Goal: Task Accomplishment & Management: Complete application form

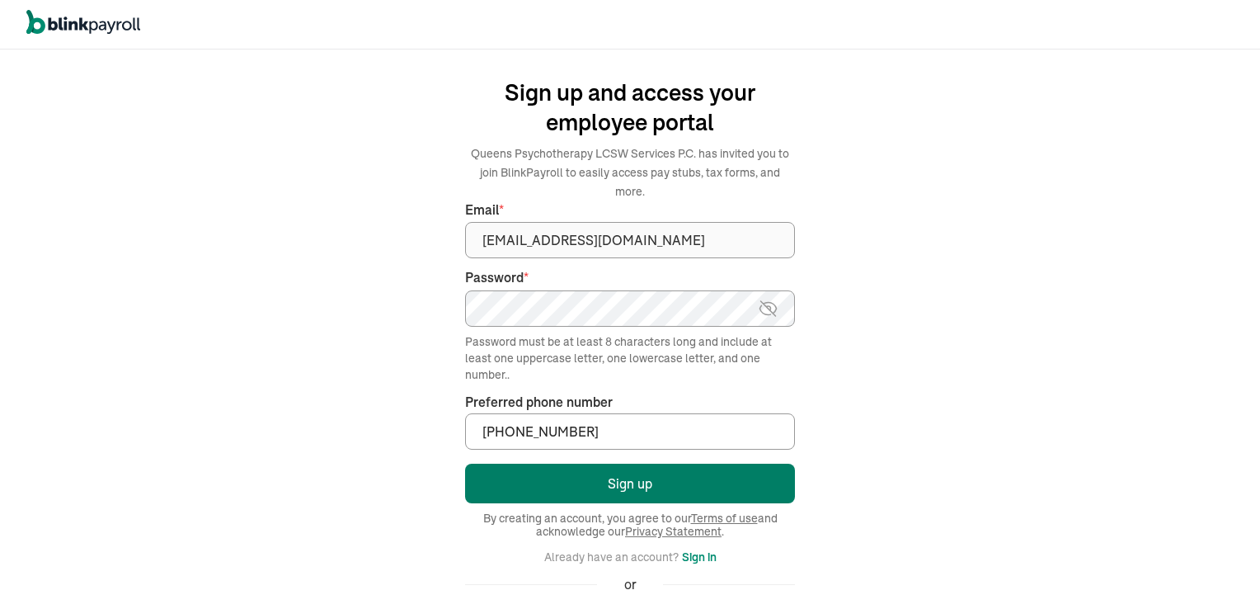
type input "[PHONE_NUMBER]"
click at [634, 468] on button "Sign up" at bounding box center [630, 484] width 330 height 40
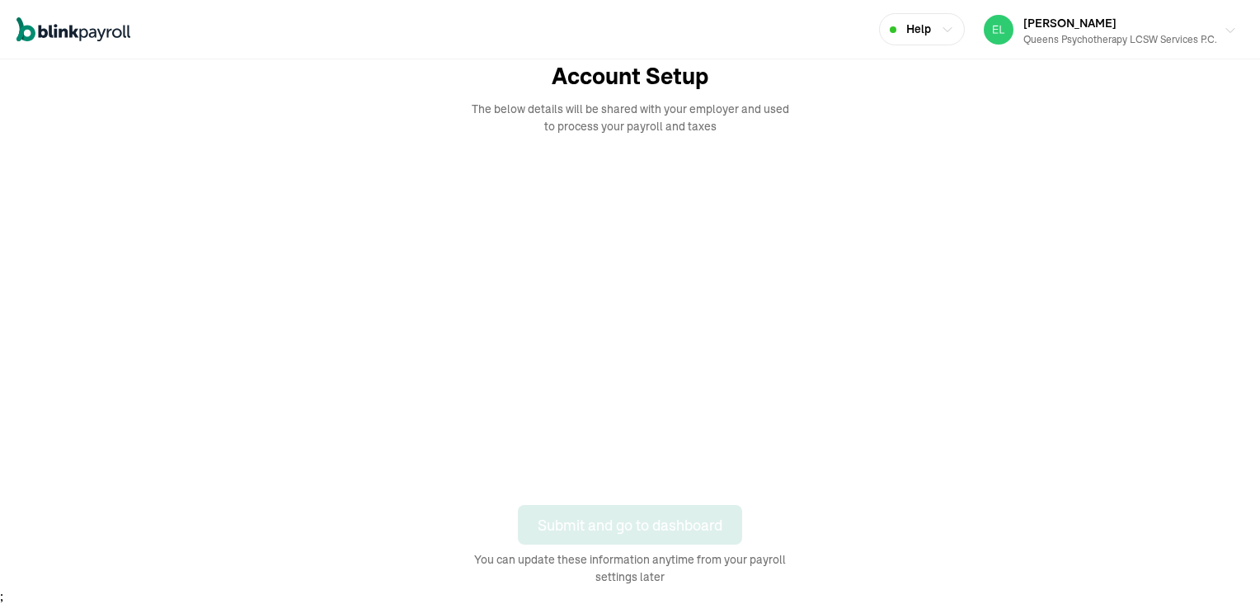
click at [1234, 21] on button "[PERSON_NAME] Queens Psychotherapy LCSW Services P.C." at bounding box center [1110, 29] width 266 height 41
click at [66, 31] on icon "Global" at bounding box center [63, 32] width 9 height 9
select select "2025"
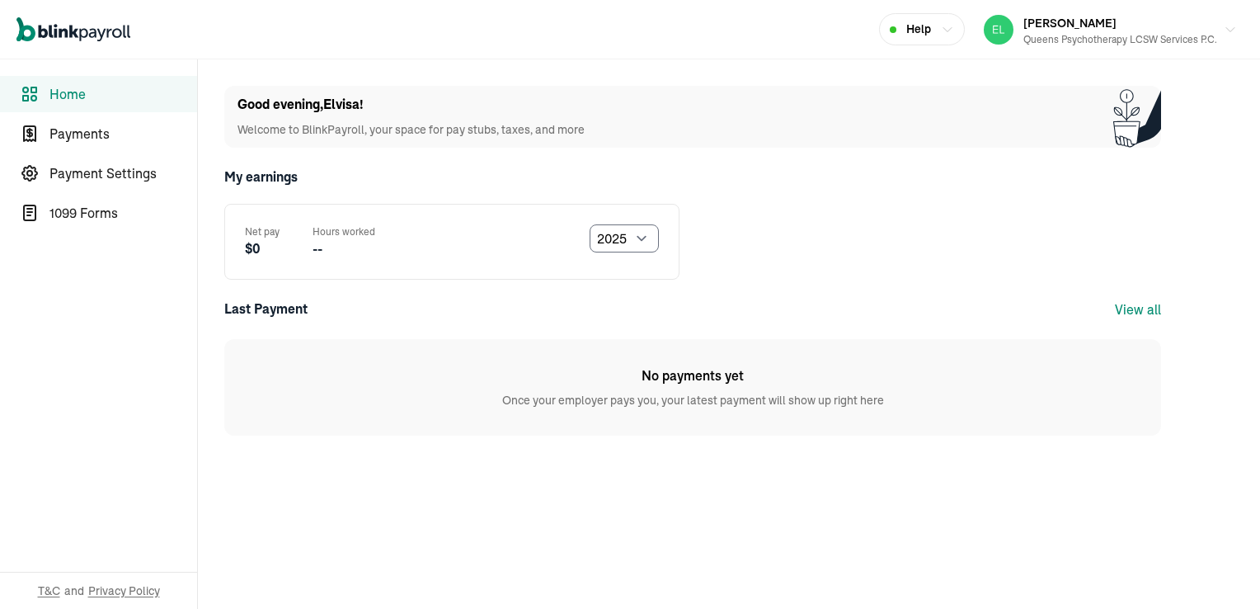
click at [55, 94] on span "Home" at bounding box center [123, 94] width 148 height 20
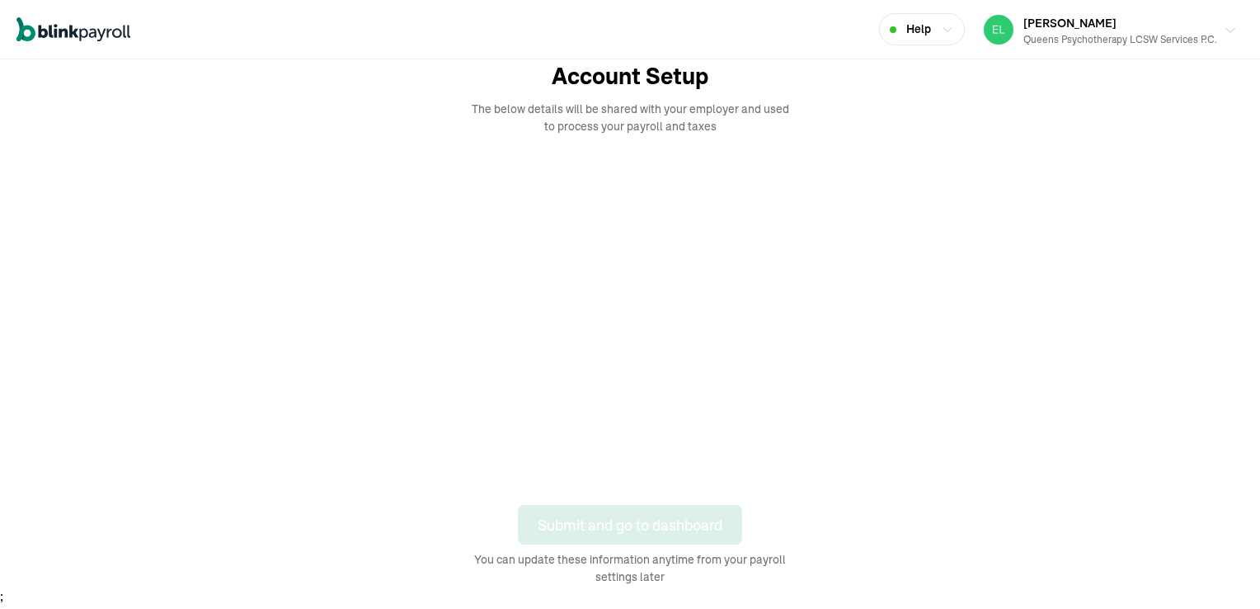
click at [1234, 21] on button "Elvisa Alikadic Queens Psychotherapy LCSW Services P.C." at bounding box center [1110, 29] width 266 height 41
click at [66, 31] on icon "Global" at bounding box center [63, 32] width 9 height 9
select select "2025"
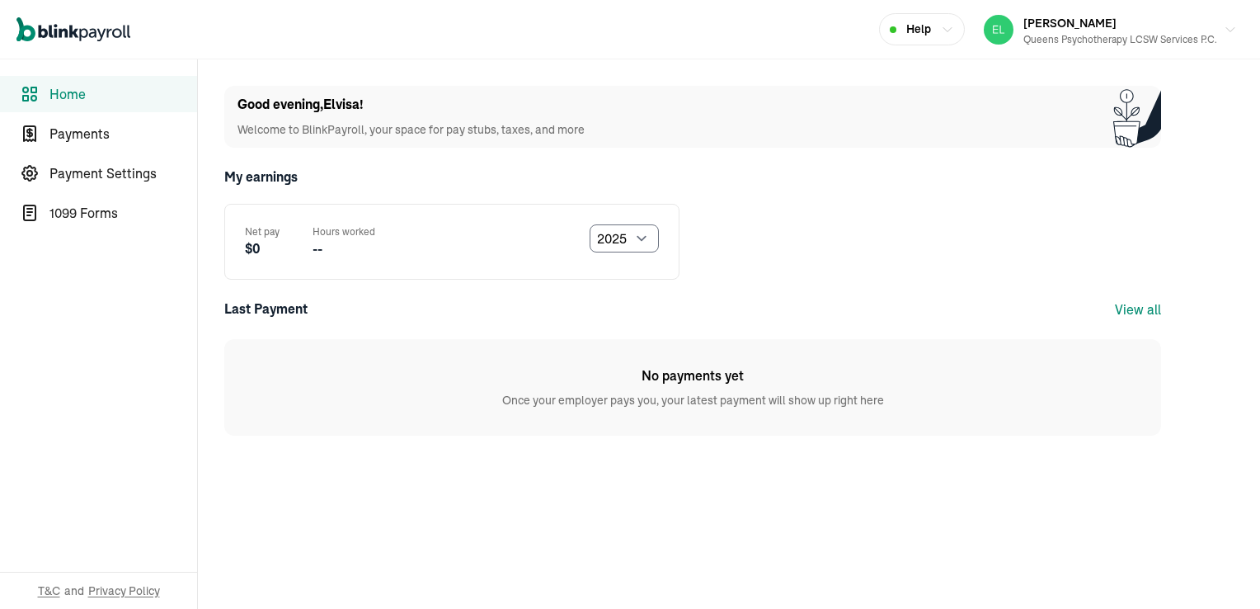
click at [55, 94] on span "Home" at bounding box center [123, 94] width 148 height 20
select select "2025"
